Goal: Task Accomplishment & Management: Use online tool/utility

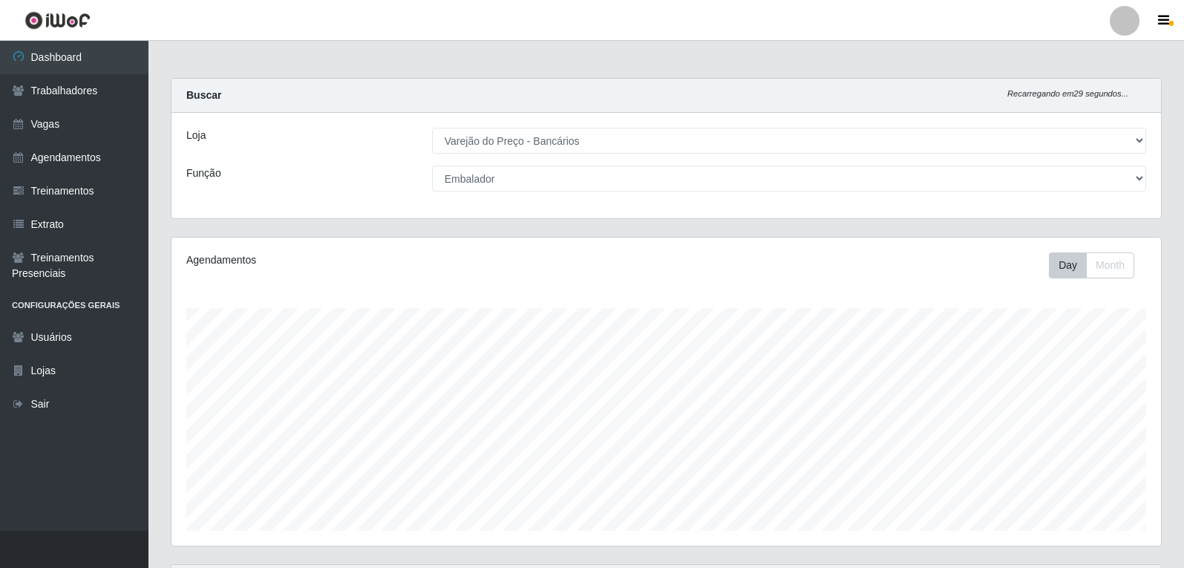
select select "157"
select select "1"
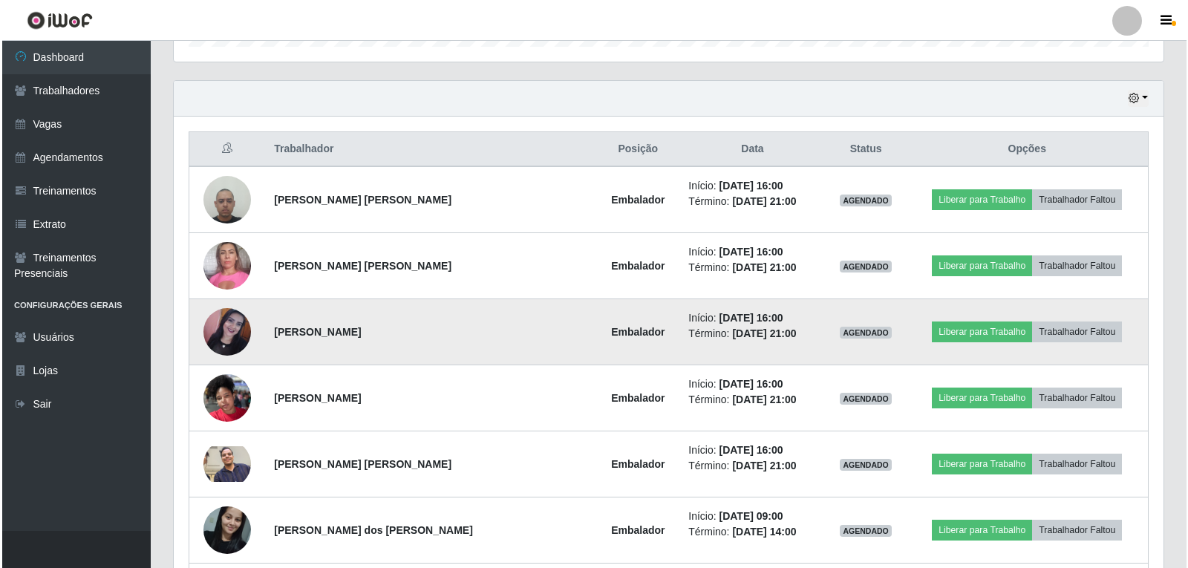
scroll to position [558, 0]
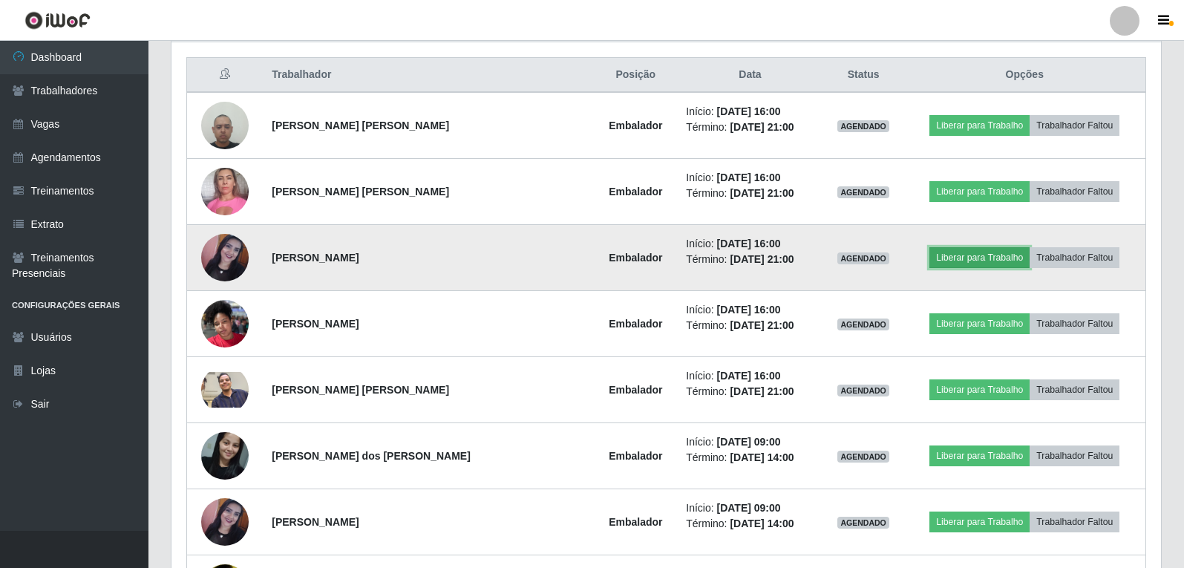
click at [967, 258] on button "Liberar para Trabalho" at bounding box center [979, 257] width 100 height 21
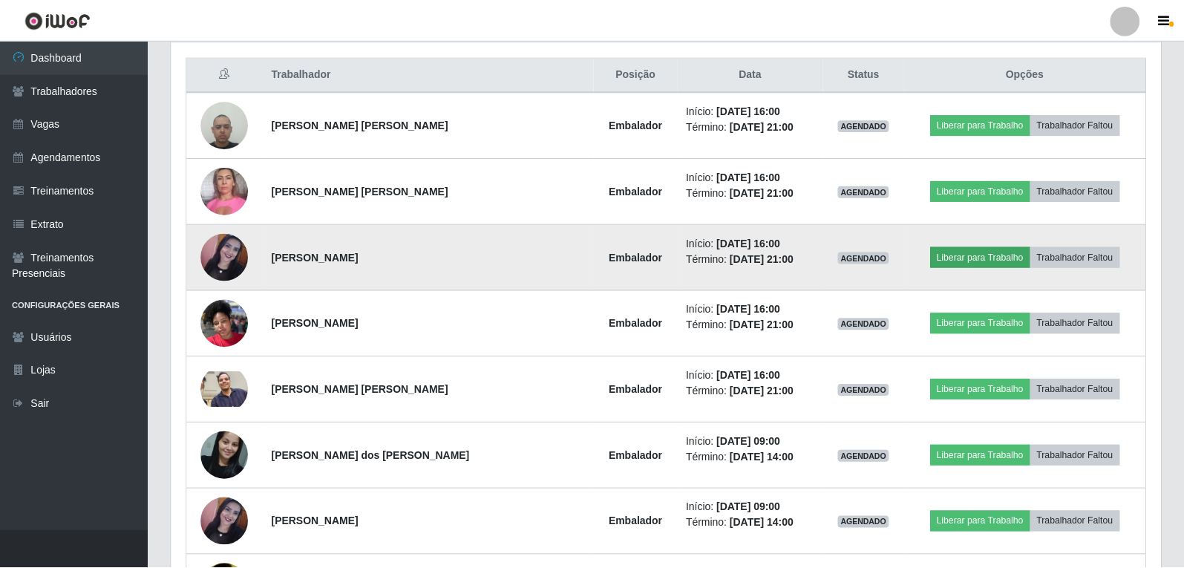
scroll to position [308, 982]
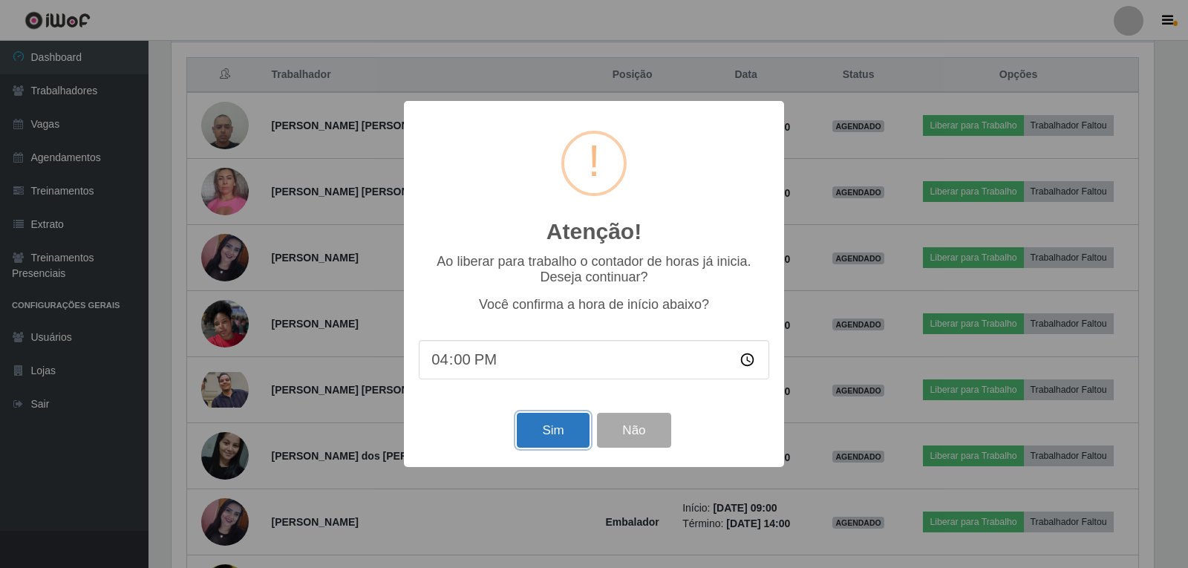
click at [572, 432] on button "Sim" at bounding box center [553, 430] width 72 height 35
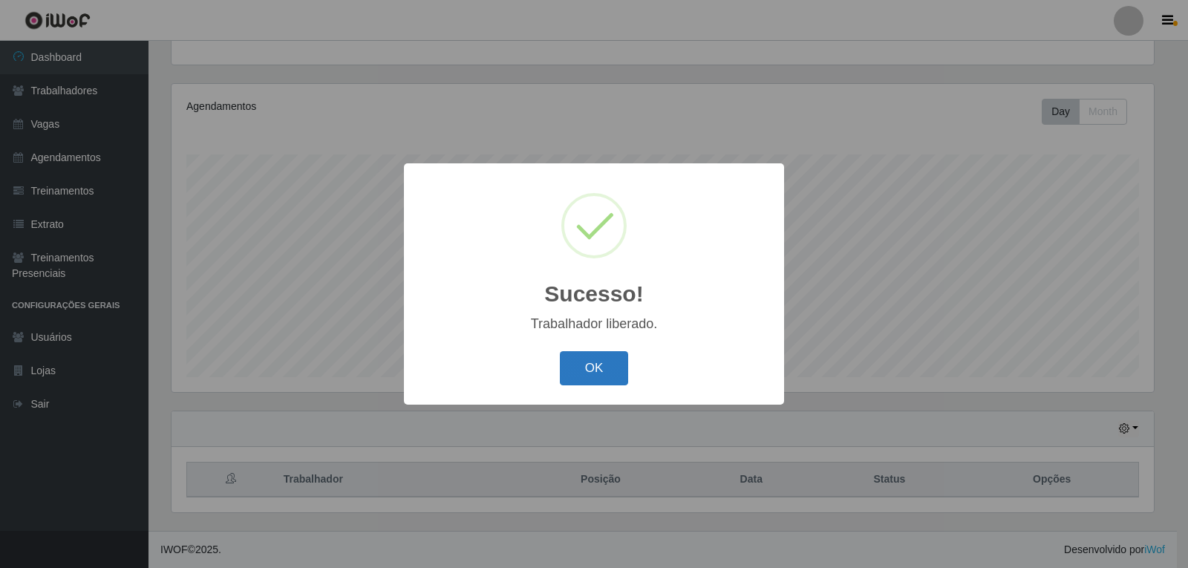
click at [589, 362] on button "OK" at bounding box center [594, 368] width 69 height 35
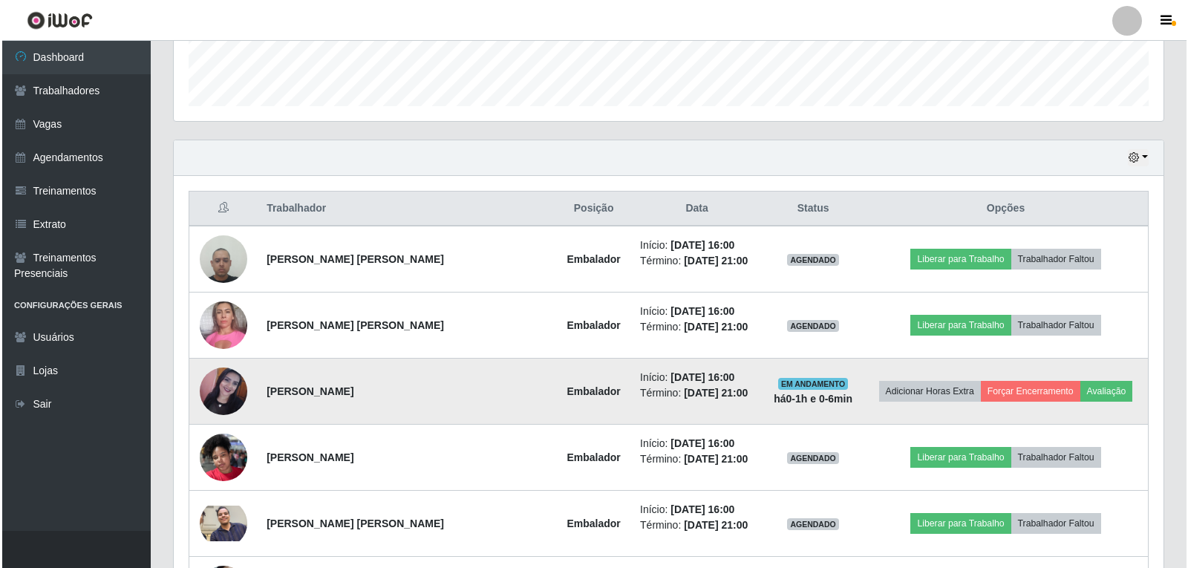
scroll to position [451, 0]
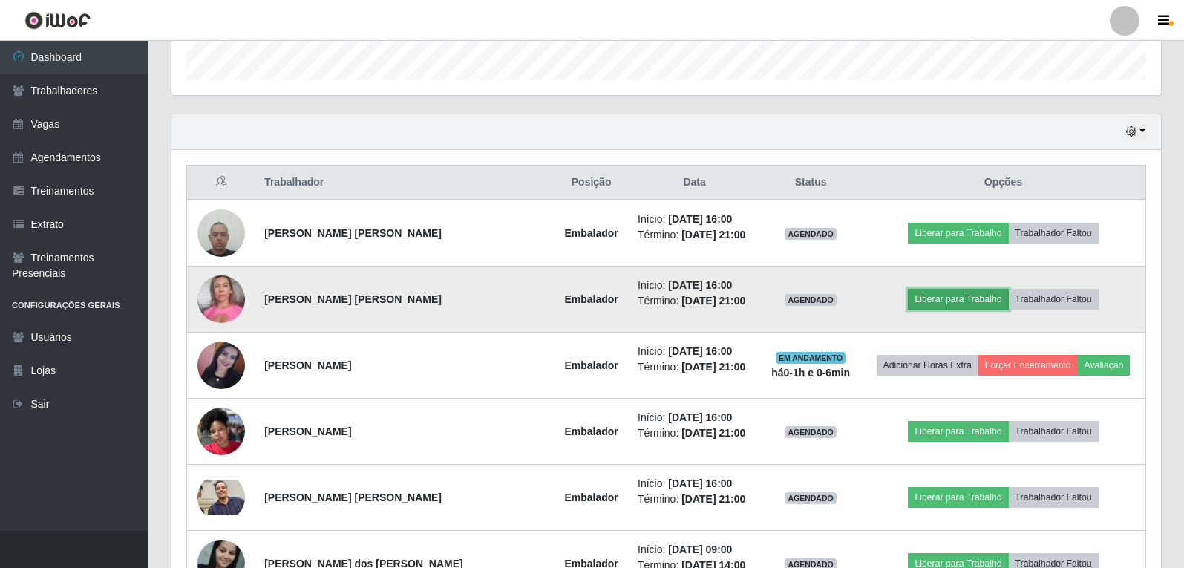
click at [962, 290] on button "Liberar para Trabalho" at bounding box center [958, 299] width 100 height 21
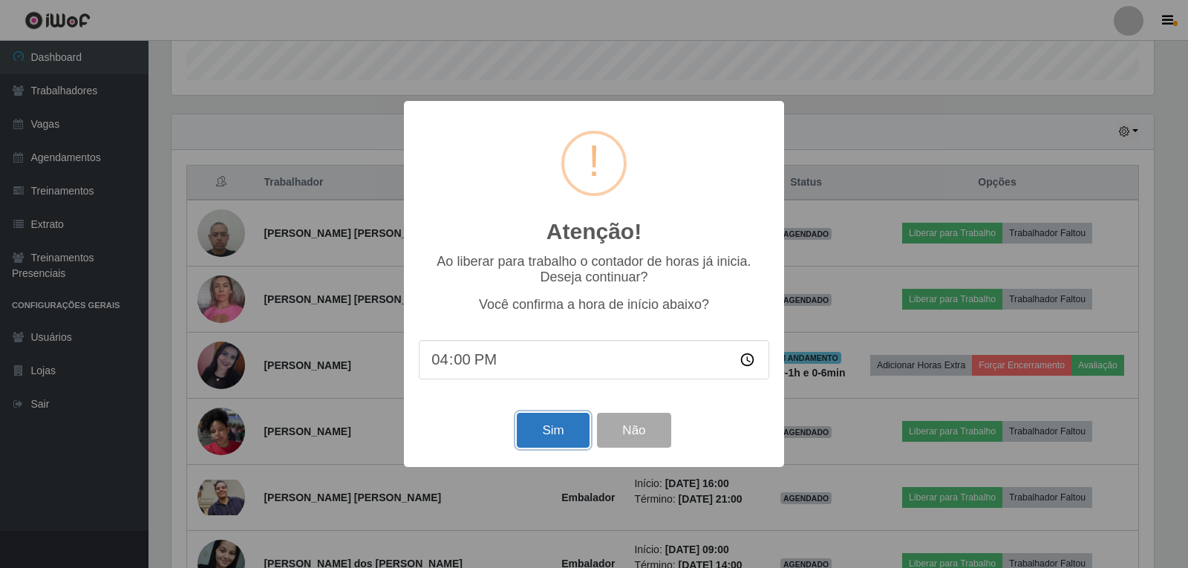
click at [539, 429] on button "Sim" at bounding box center [553, 430] width 72 height 35
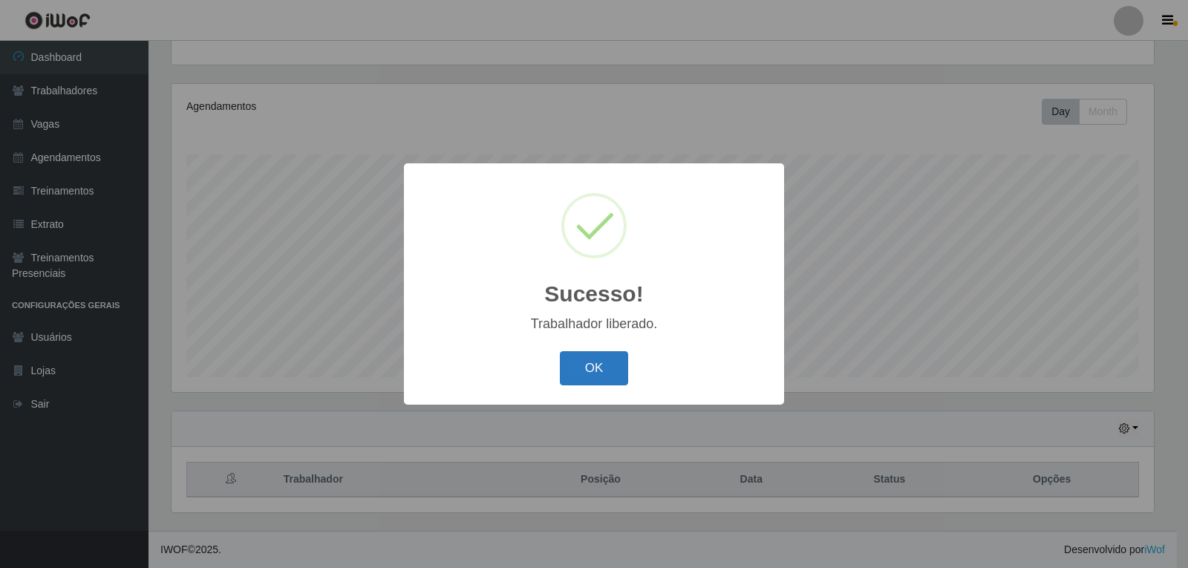
click at [601, 370] on button "OK" at bounding box center [594, 368] width 69 height 35
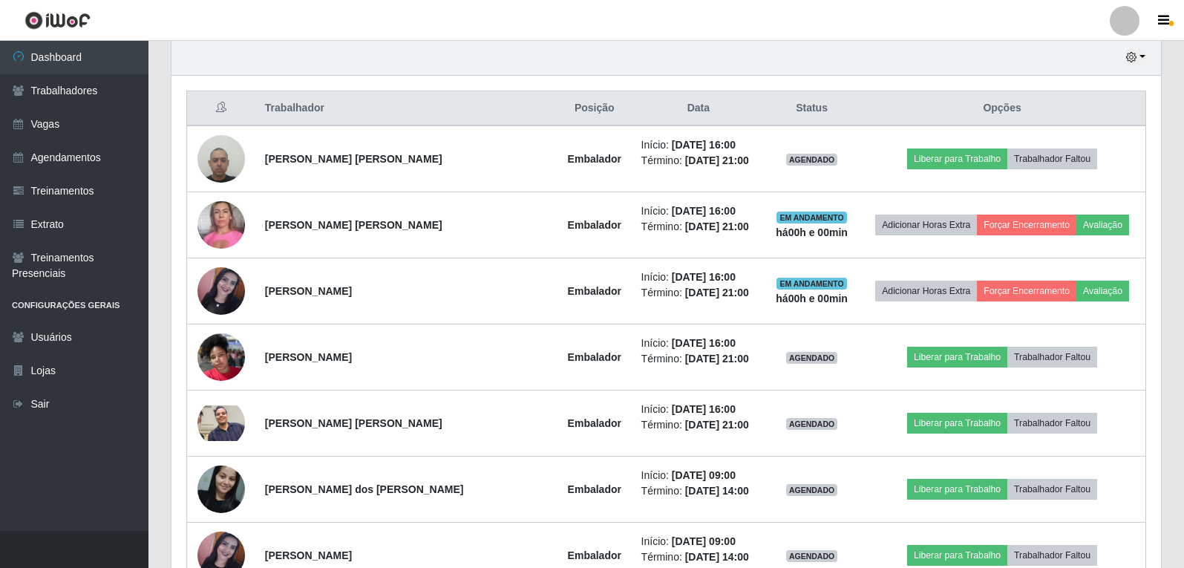
scroll to position [484, 0]
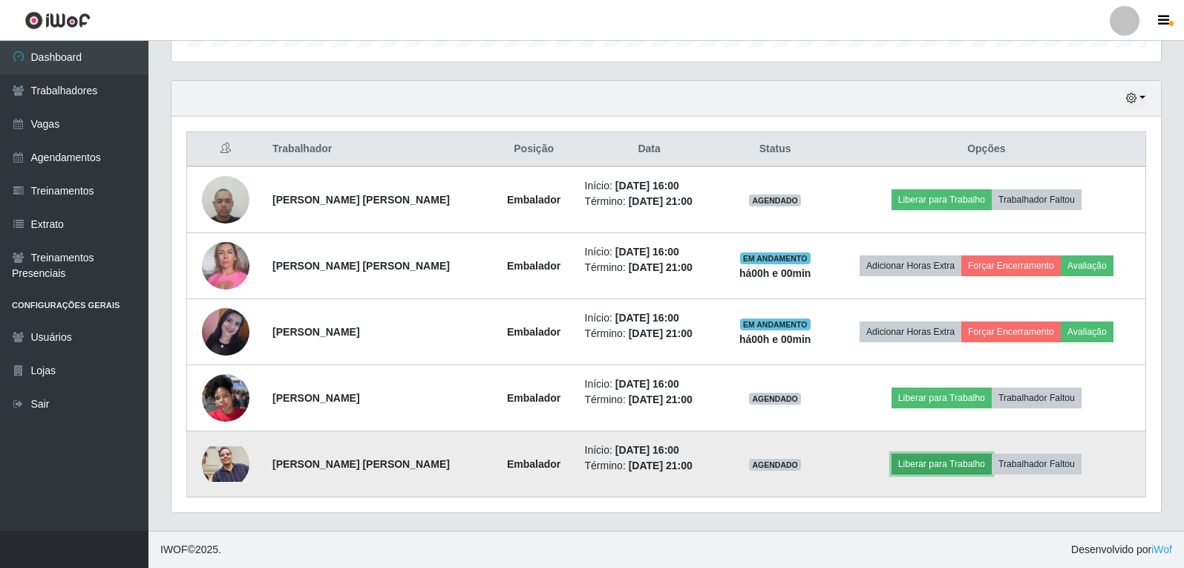
click at [915, 459] on button "Liberar para Trabalho" at bounding box center [942, 464] width 100 height 21
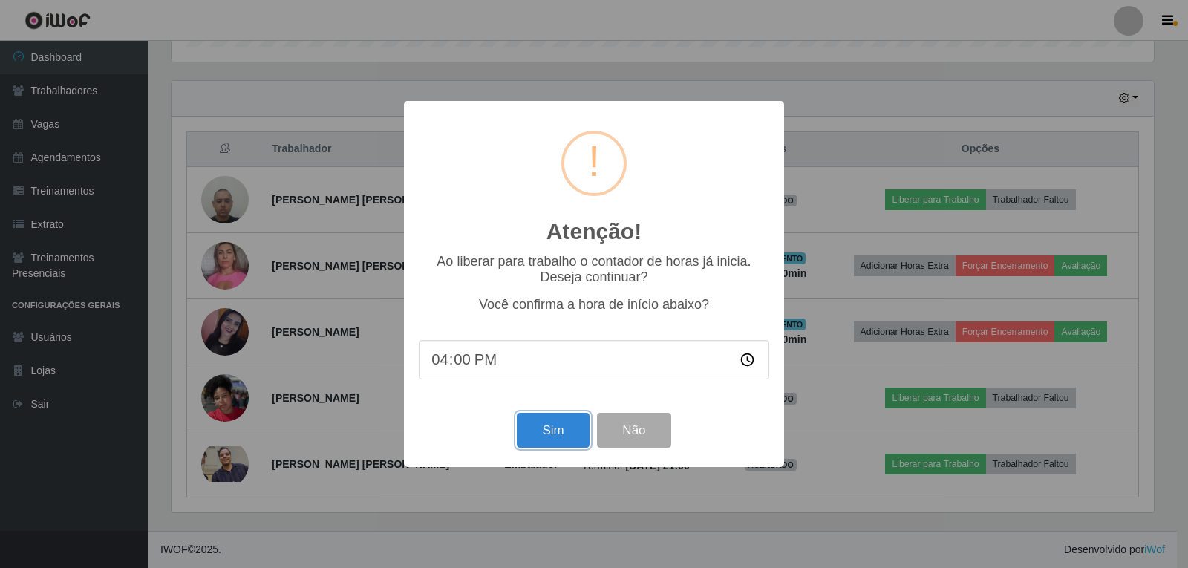
click at [548, 439] on button "Sim" at bounding box center [553, 430] width 72 height 35
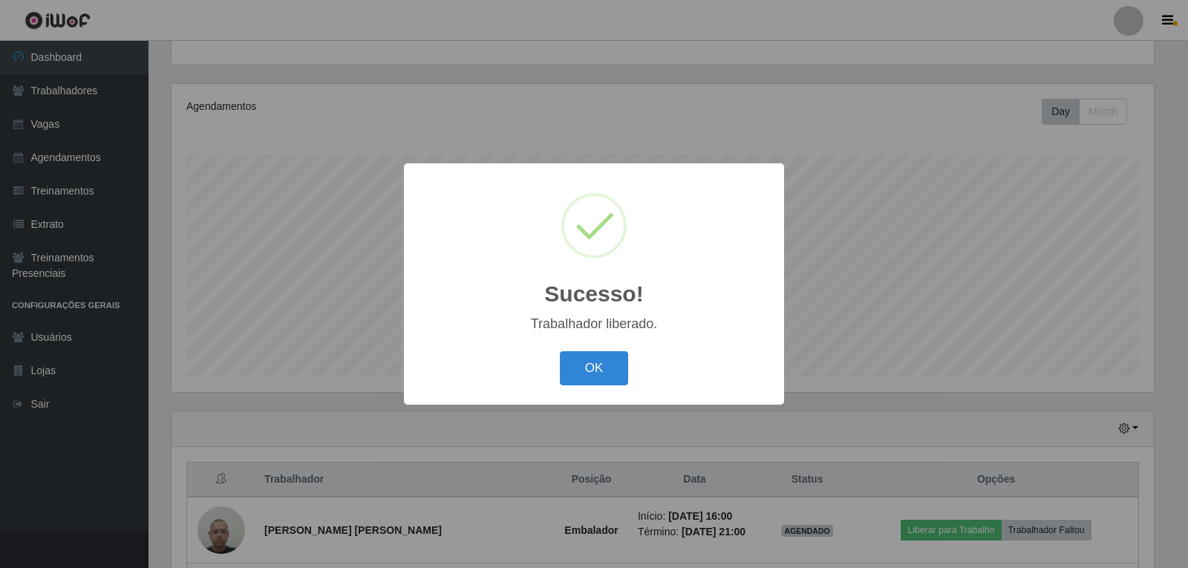
click at [560, 351] on button "OK" at bounding box center [594, 368] width 69 height 35
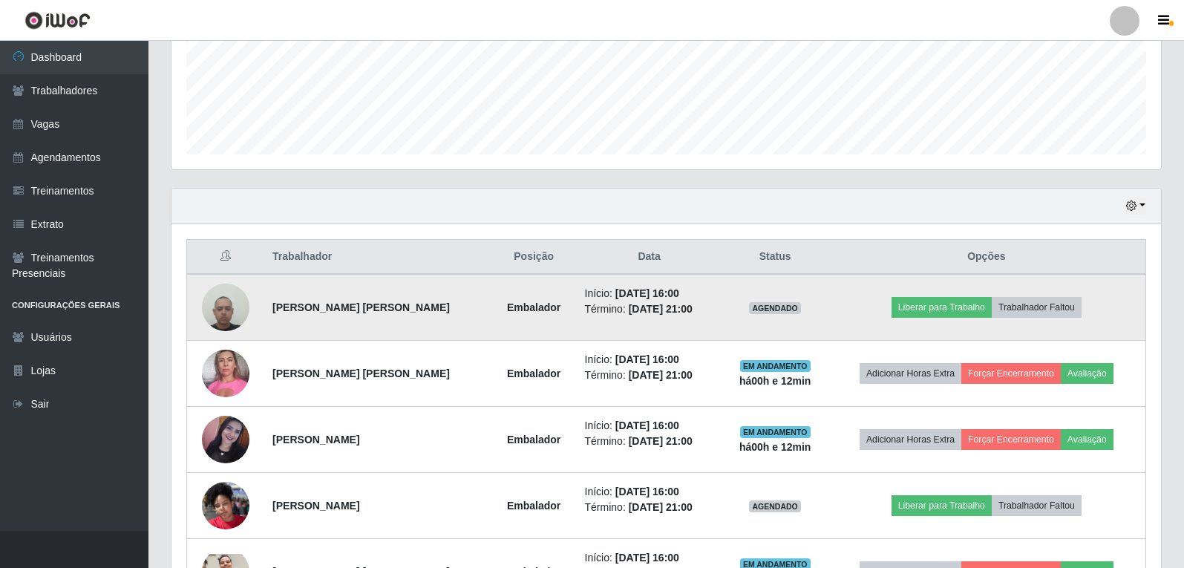
scroll to position [451, 0]
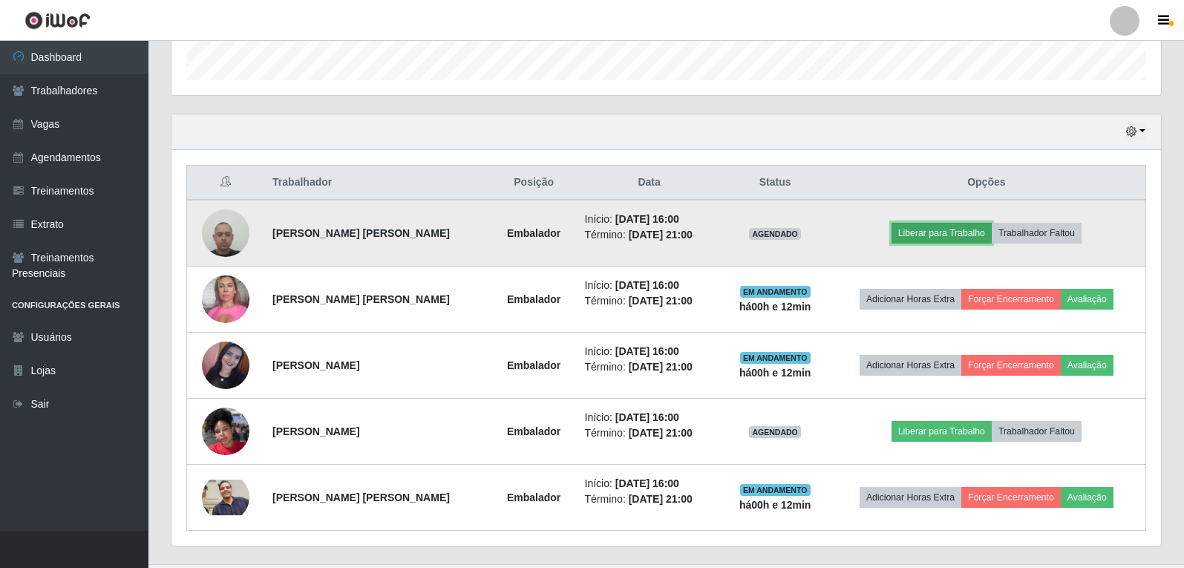
click at [946, 228] on button "Liberar para Trabalho" at bounding box center [942, 233] width 100 height 21
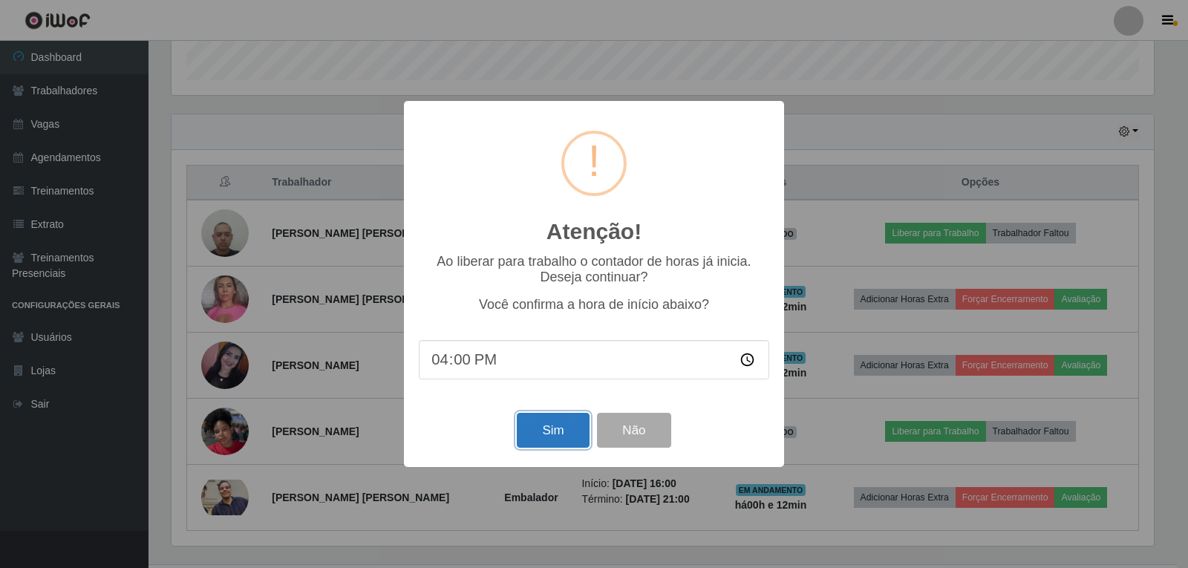
click at [564, 441] on button "Sim" at bounding box center [553, 430] width 72 height 35
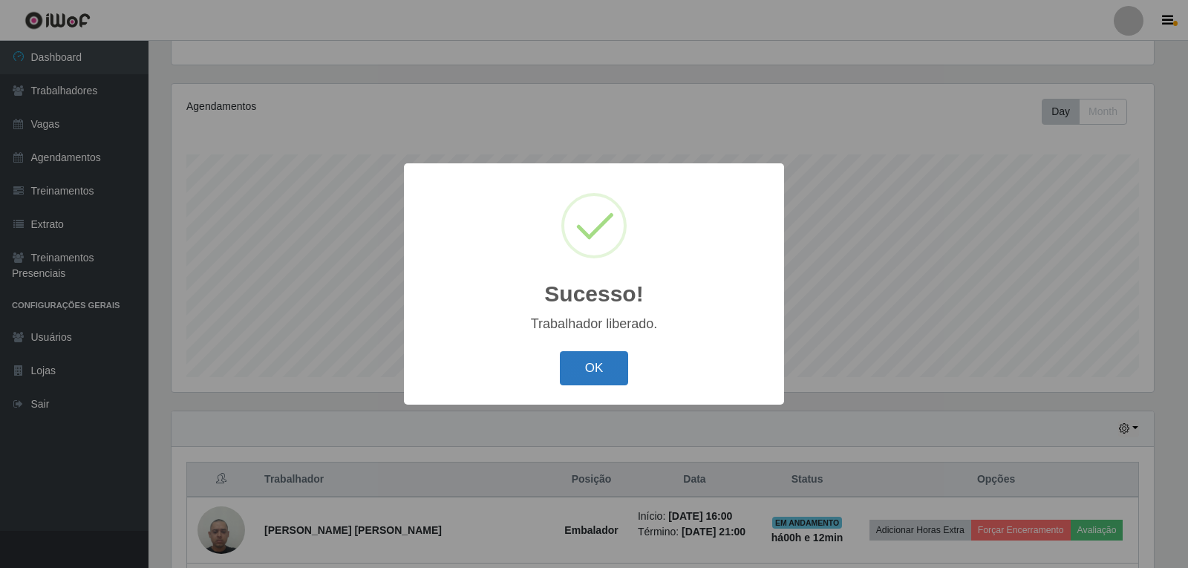
click at [624, 381] on button "OK" at bounding box center [594, 368] width 69 height 35
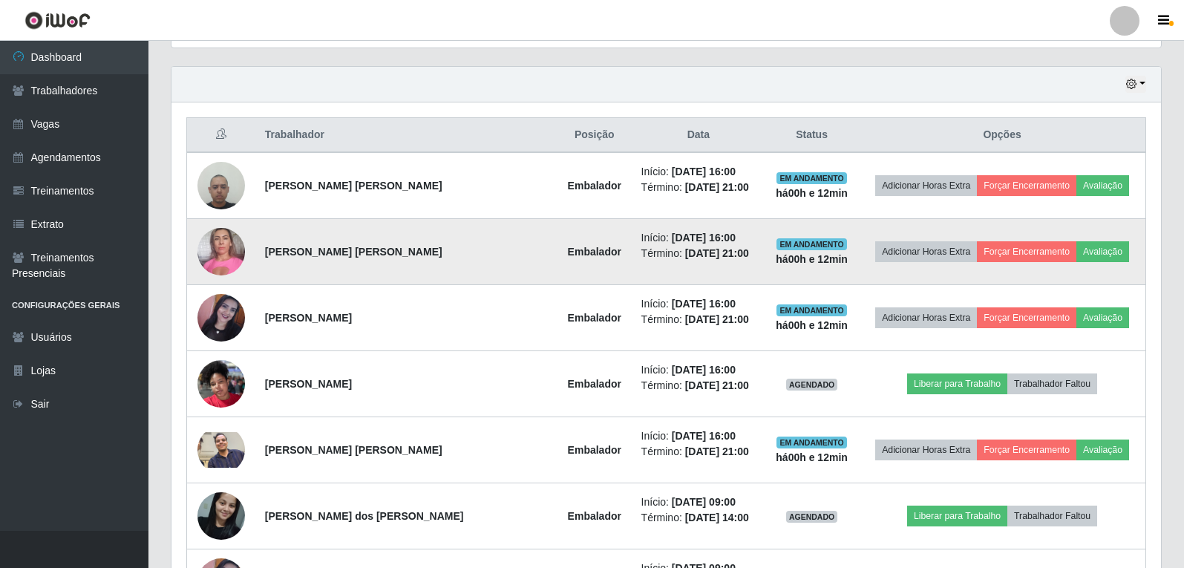
scroll to position [525, 0]
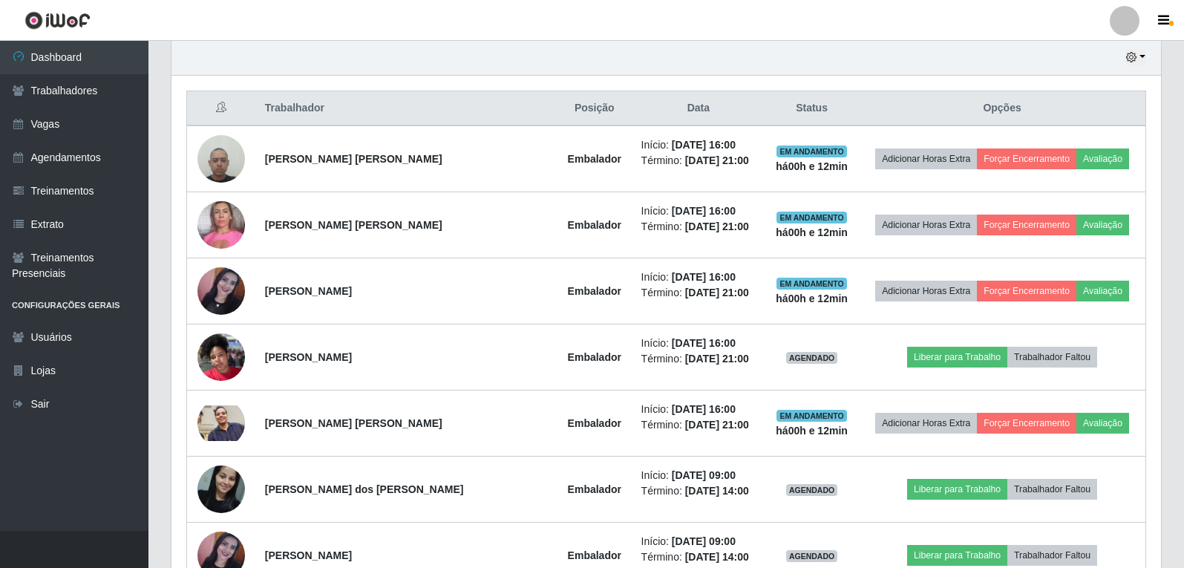
click at [1147, 59] on div "Hoje 1 dia 3 dias 1 Semana Não encerrados" at bounding box center [666, 58] width 990 height 36
click at [1136, 58] on icon "button" at bounding box center [1131, 57] width 10 height 10
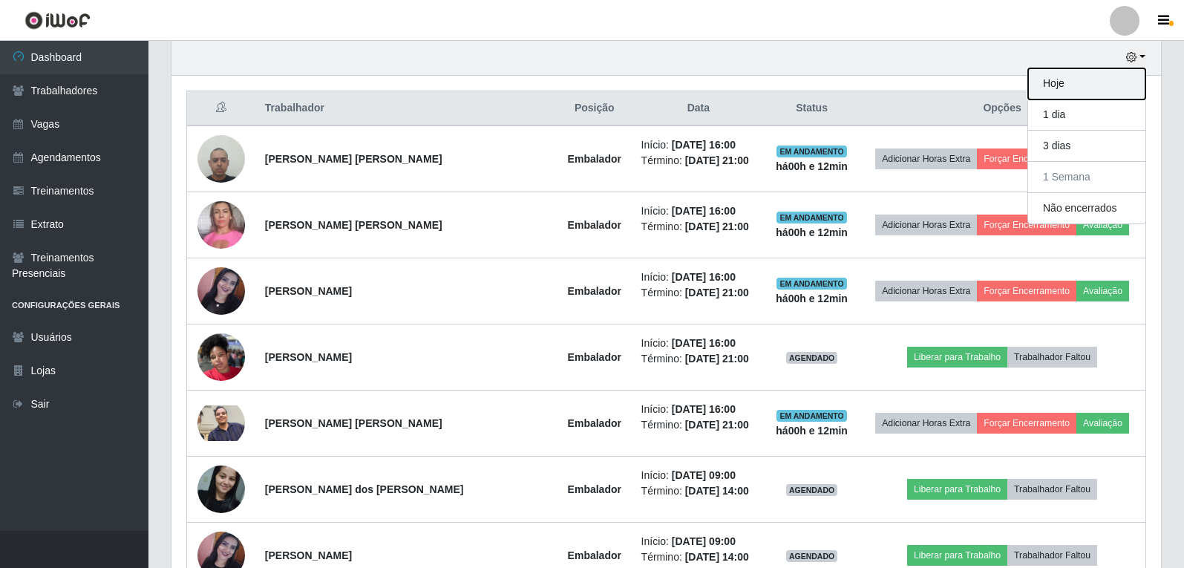
click at [1095, 85] on button "Hoje" at bounding box center [1086, 83] width 117 height 31
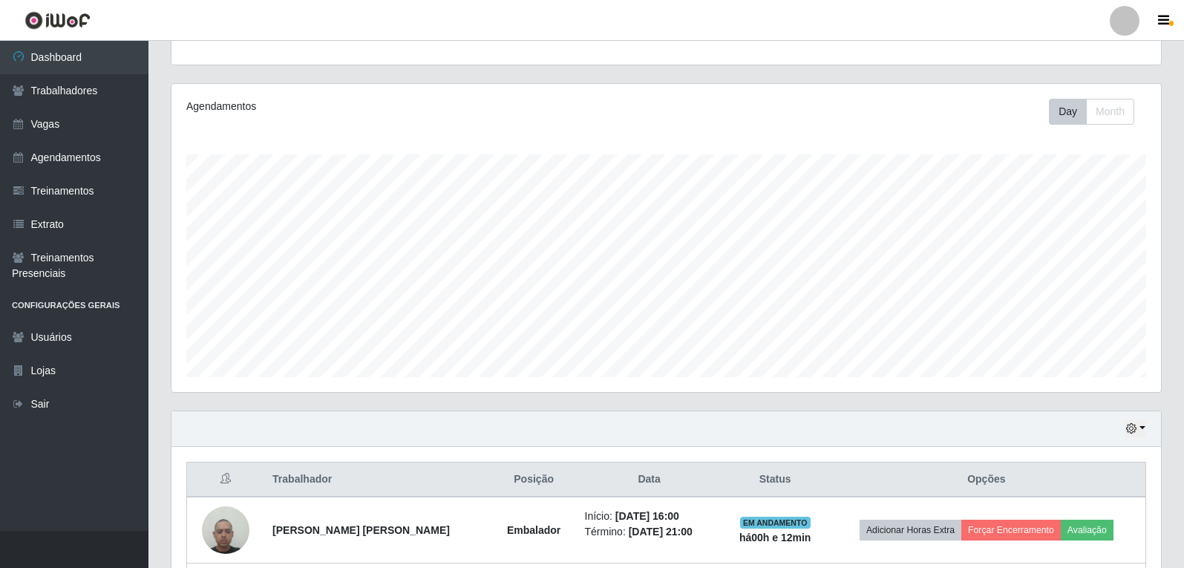
scroll to position [484, 0]
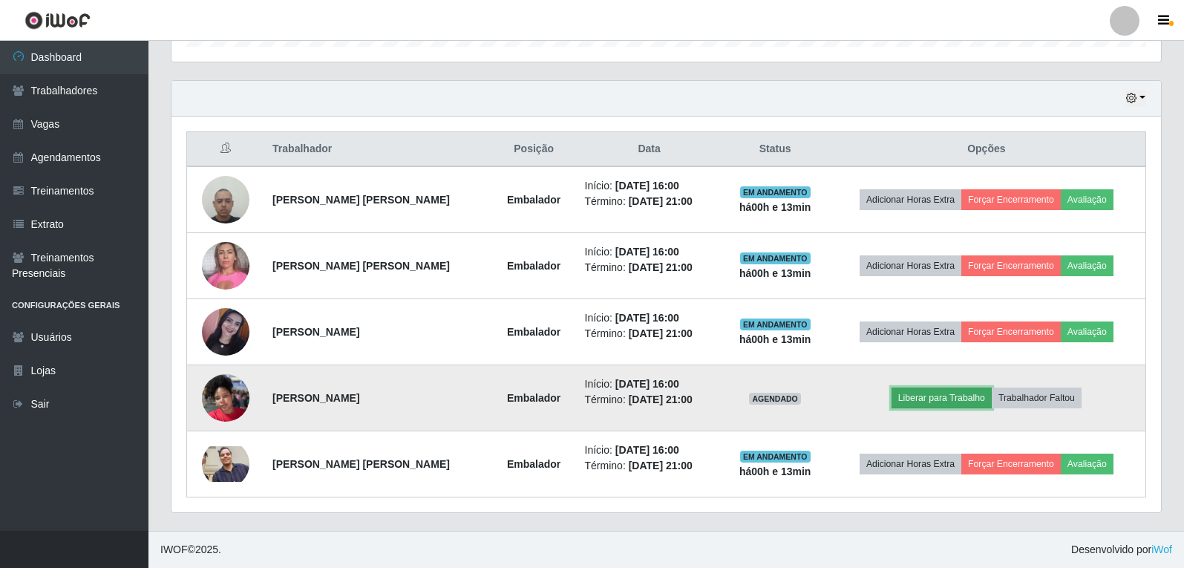
click at [961, 397] on button "Liberar para Trabalho" at bounding box center [942, 397] width 100 height 21
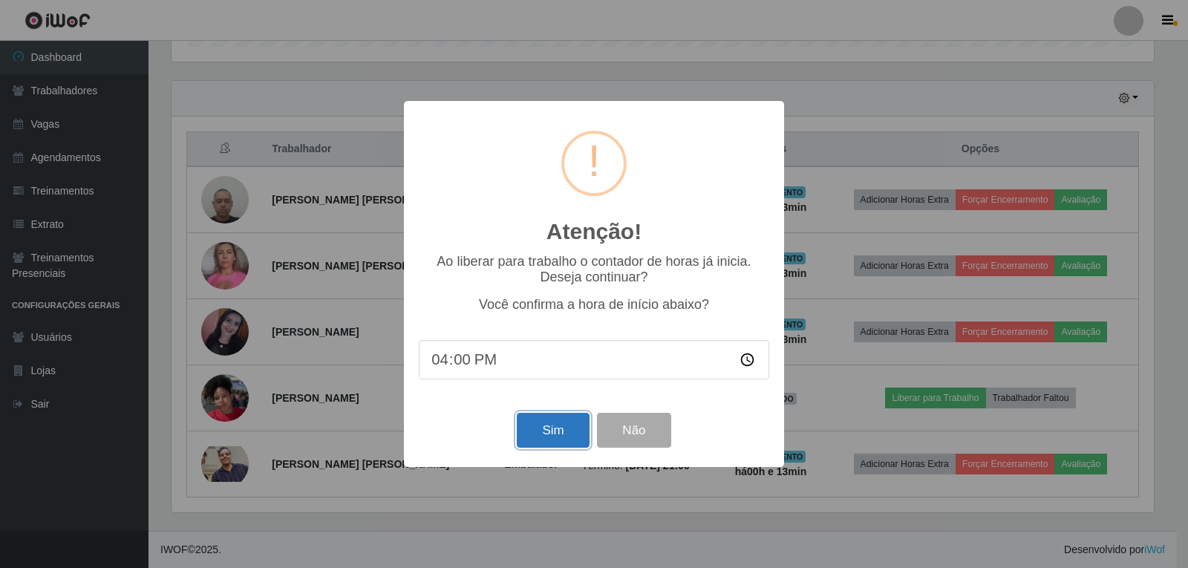
click at [549, 429] on button "Sim" at bounding box center [553, 430] width 72 height 35
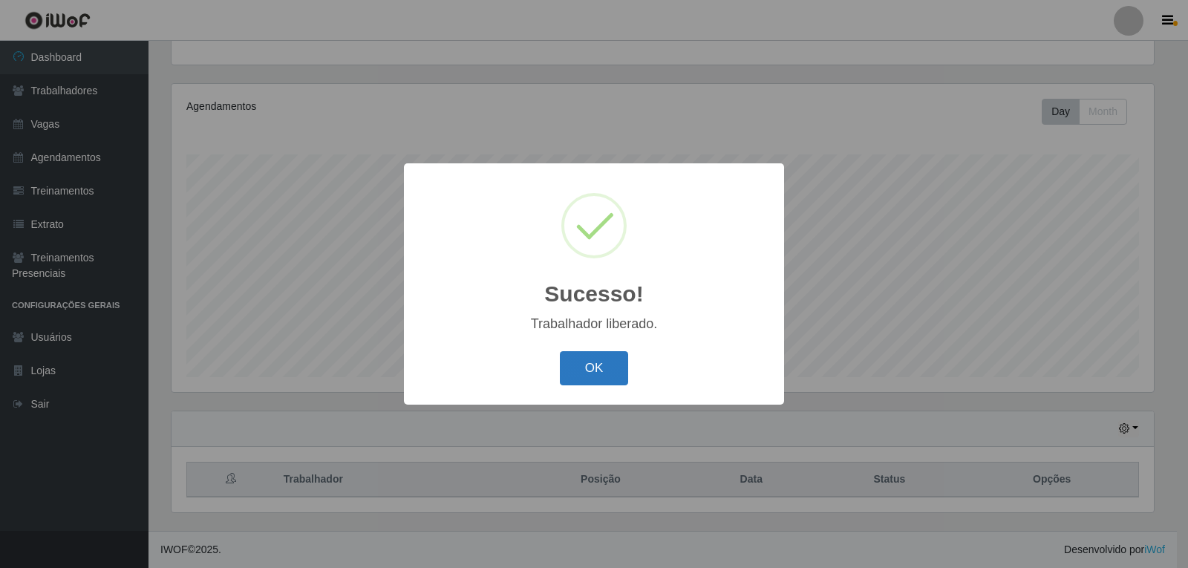
click at [598, 359] on button "OK" at bounding box center [594, 368] width 69 height 35
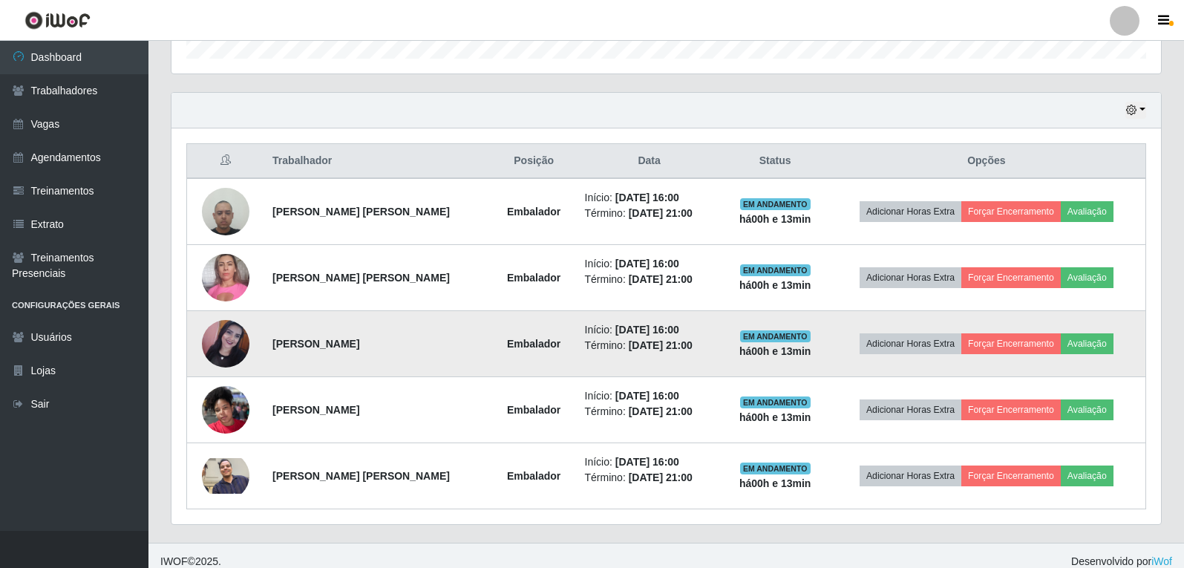
scroll to position [484, 0]
